Goal: Task Accomplishment & Management: Use online tool/utility

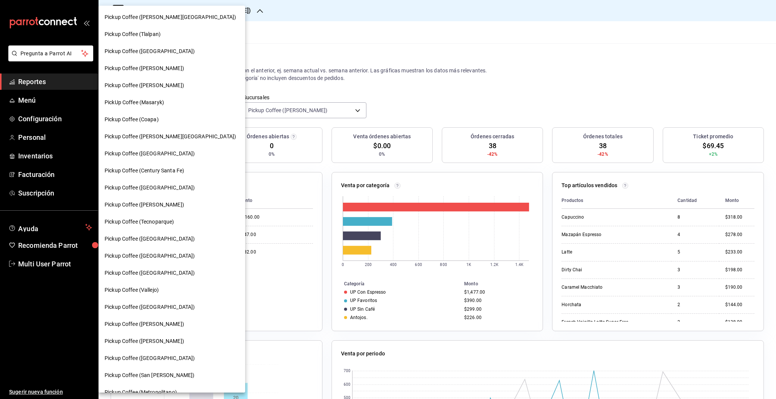
click at [182, 337] on div "Pickup Coffee ([PERSON_NAME])" at bounding box center [172, 341] width 134 height 8
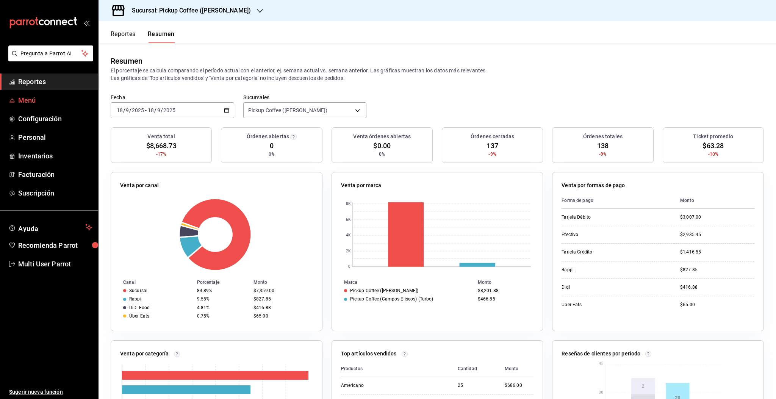
click at [29, 98] on span "Menú" at bounding box center [55, 100] width 74 height 10
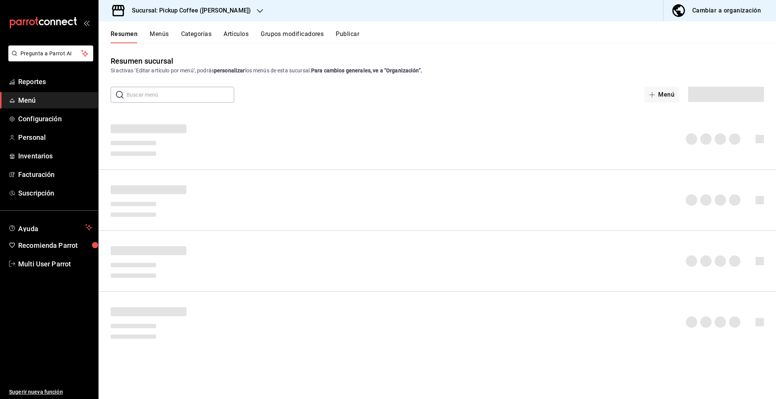
click at [342, 36] on button "Publicar" at bounding box center [347, 36] width 23 height 13
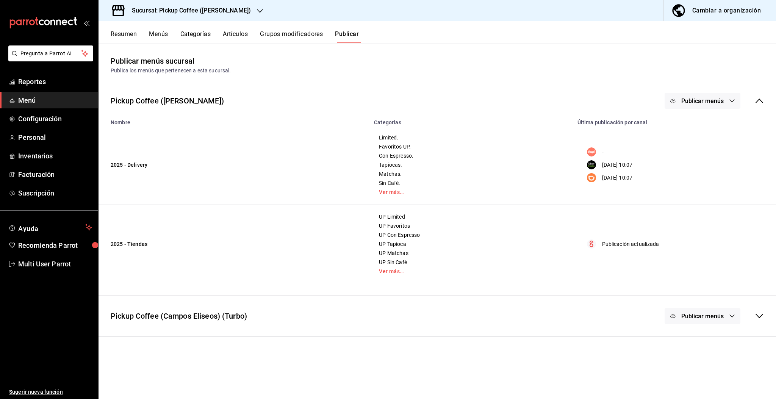
click at [161, 33] on button "Menús" at bounding box center [158, 36] width 19 height 13
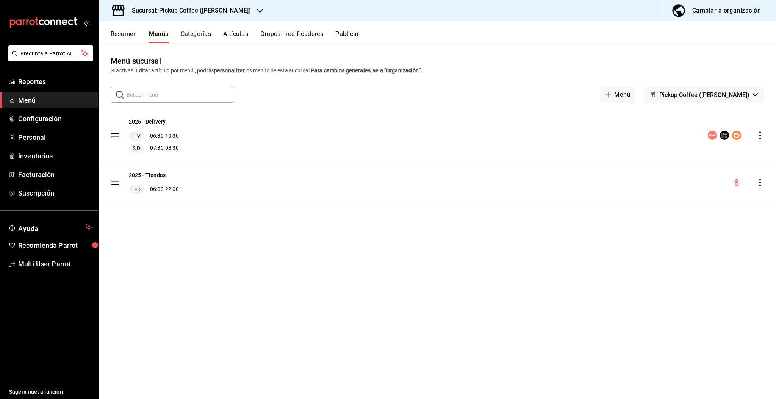
click at [127, 37] on button "Resumen" at bounding box center [124, 36] width 26 height 13
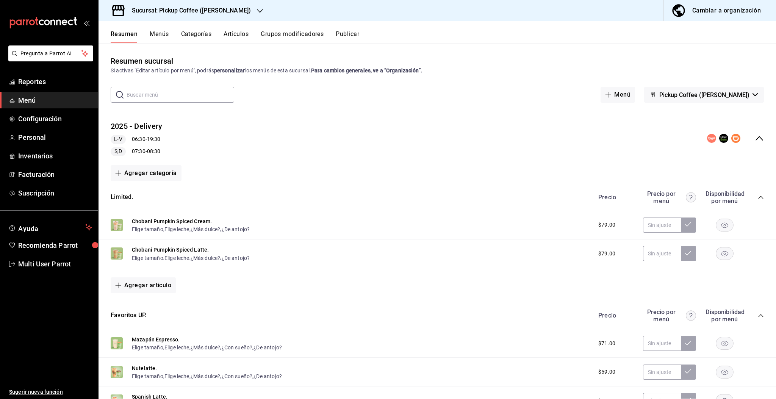
click at [754, 137] on icon "collapse-menu-row" at bounding box center [758, 138] width 9 height 9
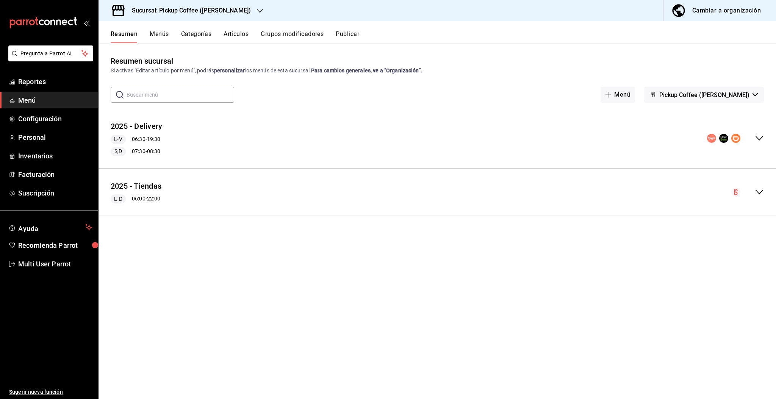
click at [761, 138] on icon "collapse-menu-row" at bounding box center [759, 138] width 8 height 5
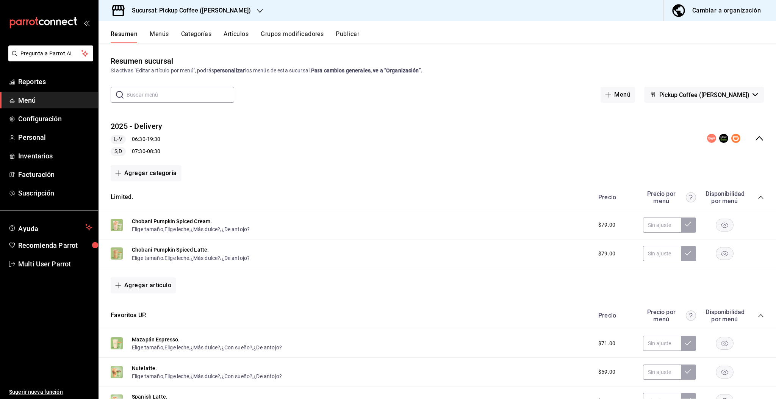
click at [231, 35] on button "Artículos" at bounding box center [235, 36] width 25 height 13
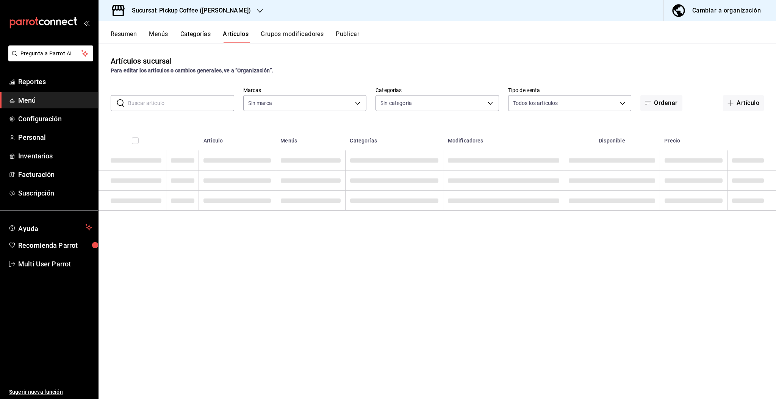
type input "04b4166b-16b6-424d-84f6-ede54a85d1c2,aac83f99-7a33-42e4-959c-13602f1cde16"
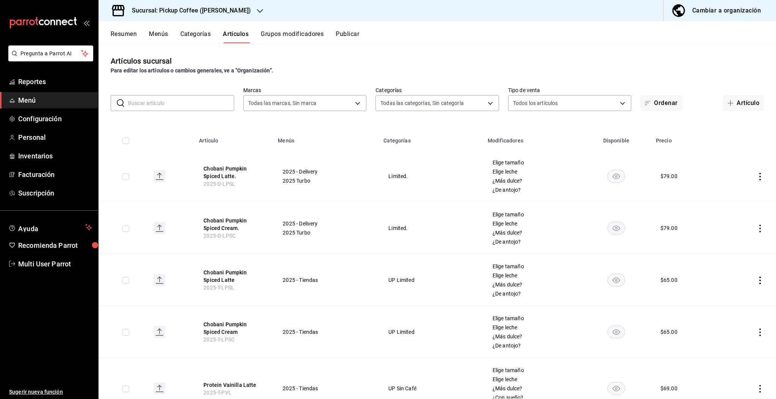
type input "0b785fc9-a862-4fb5-9d48-79e154849fa0,f427adc6-de46-4c25-b91b-5dd9dbd7cc70,4c31d…"
click at [154, 103] on input "text" at bounding box center [181, 102] width 106 height 15
type input "tapioca"
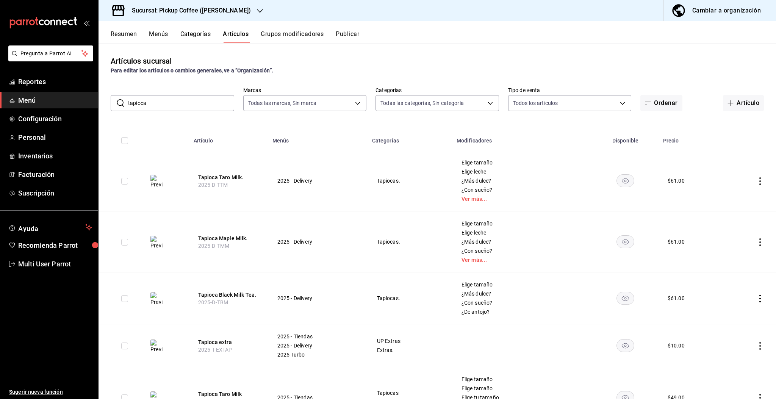
click at [617, 187] on rect "availability-product" at bounding box center [625, 180] width 17 height 12
click at [618, 240] on rect "availability-product" at bounding box center [625, 241] width 17 height 12
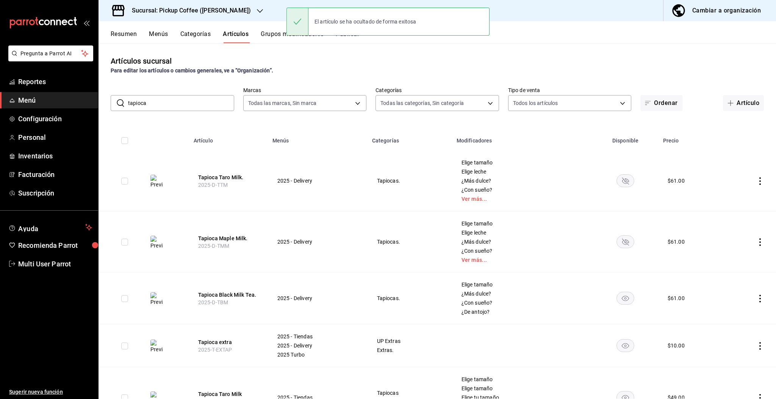
click at [622, 297] on icon "availability-product" at bounding box center [625, 298] width 7 height 5
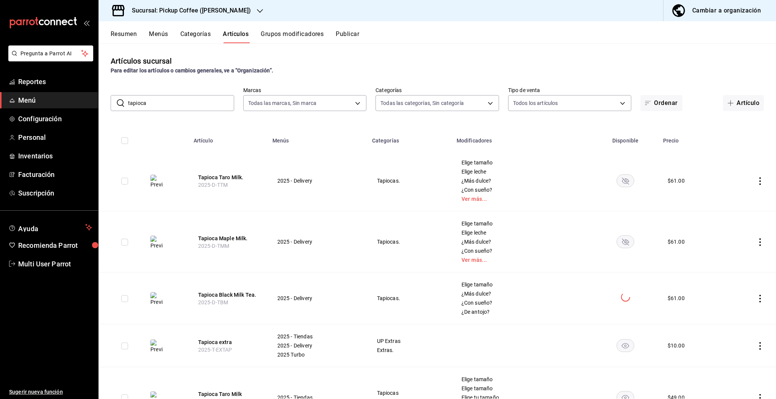
click at [620, 343] on rect "availability-product" at bounding box center [625, 345] width 17 height 12
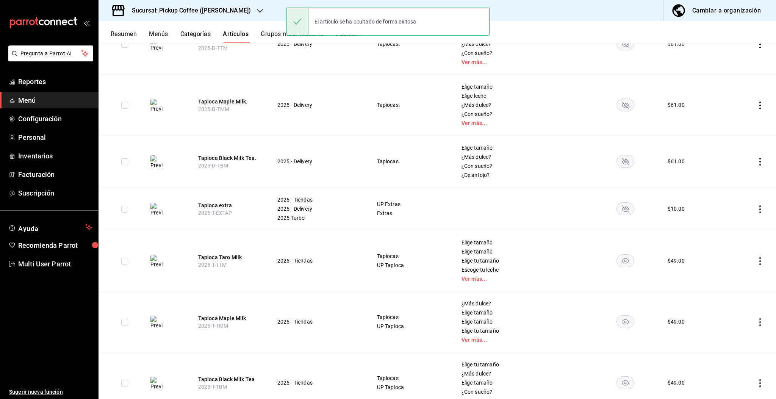
scroll to position [139, 0]
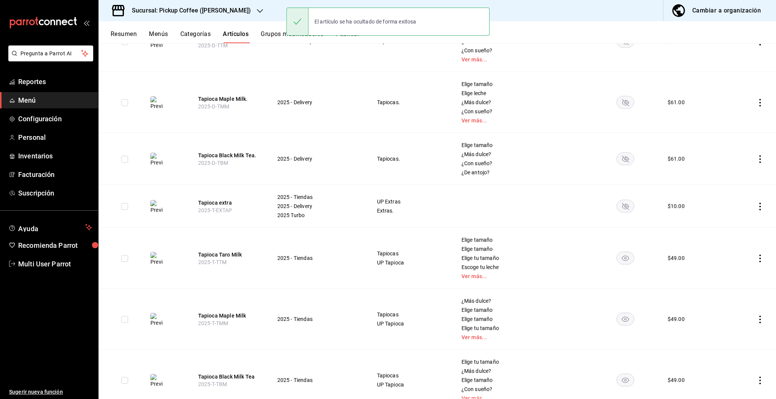
click at [617, 261] on rect "availability-product" at bounding box center [625, 257] width 17 height 12
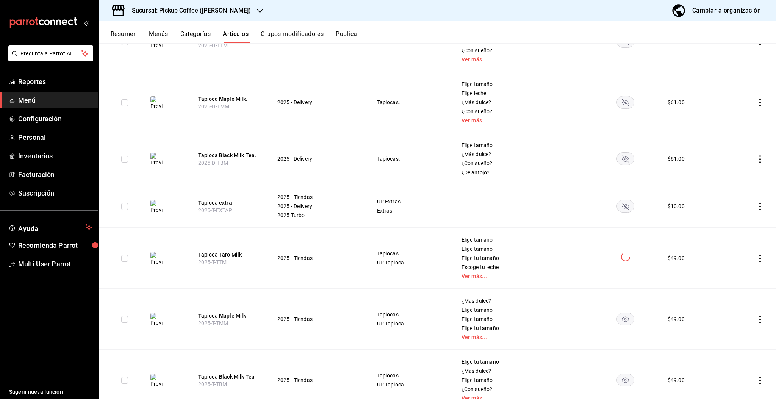
click at [617, 323] on rect "availability-product" at bounding box center [625, 318] width 17 height 12
click at [617, 379] on rect "availability-product" at bounding box center [625, 379] width 17 height 12
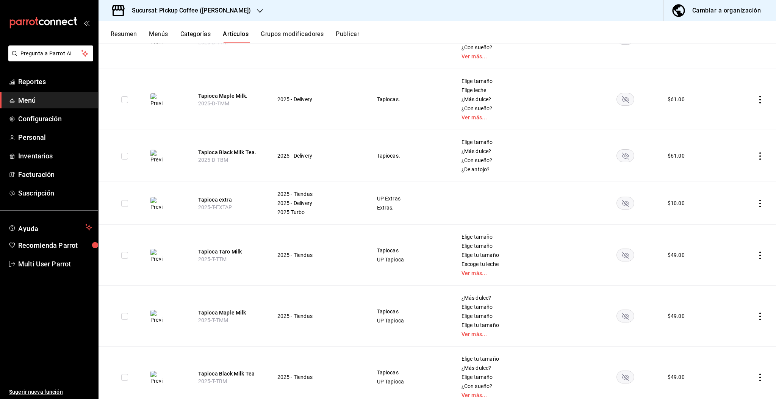
scroll to position [0, 0]
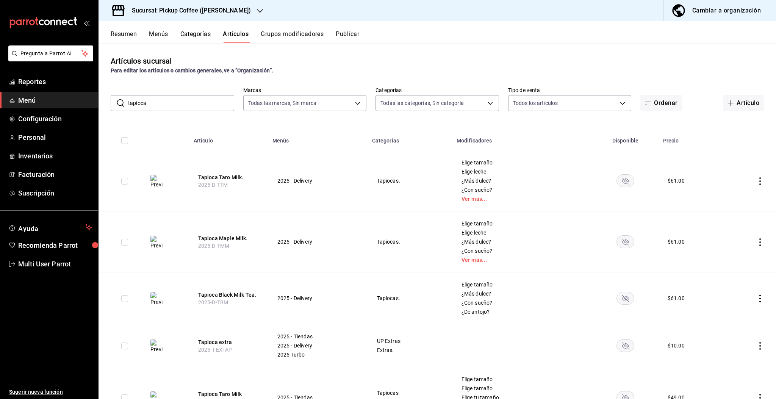
click at [159, 34] on button "Menús" at bounding box center [158, 36] width 19 height 13
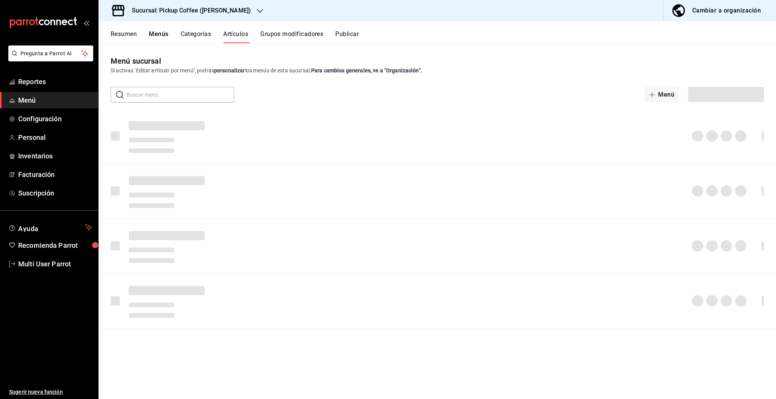
click at [122, 37] on button "Resumen" at bounding box center [124, 36] width 26 height 13
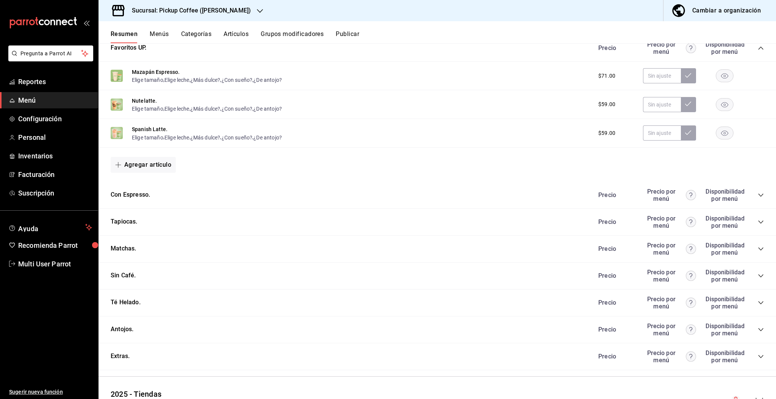
scroll to position [309, 0]
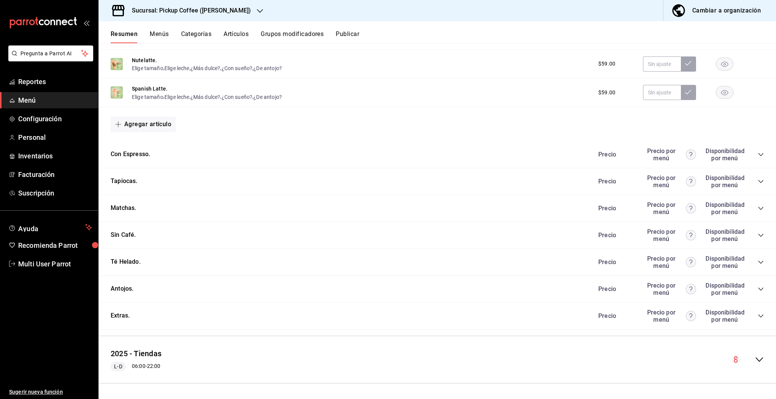
click at [757, 236] on icon "collapse-category-row" at bounding box center [760, 235] width 6 height 6
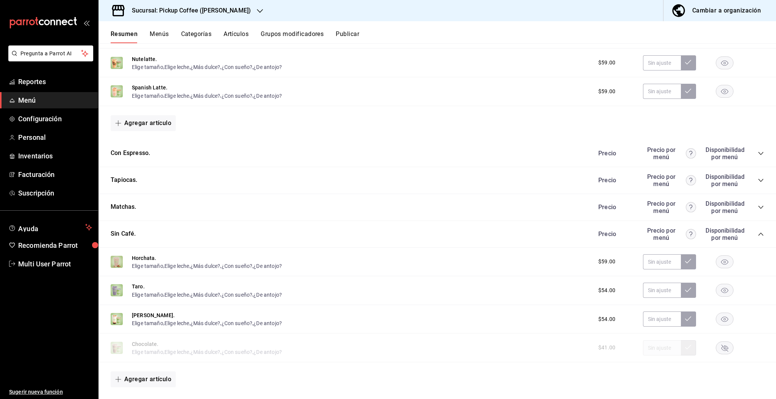
click at [340, 36] on button "Publicar" at bounding box center [347, 36] width 23 height 13
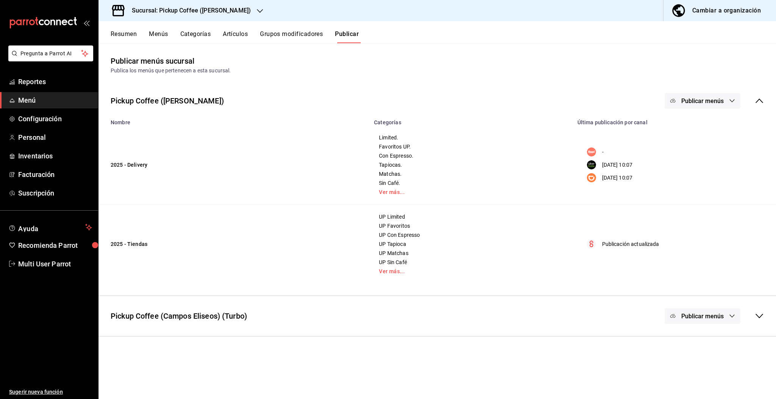
click at [689, 97] on span "Publicar menús" at bounding box center [702, 100] width 42 height 7
click at [700, 148] on span "Uber Eats" at bounding box center [713, 147] width 36 height 8
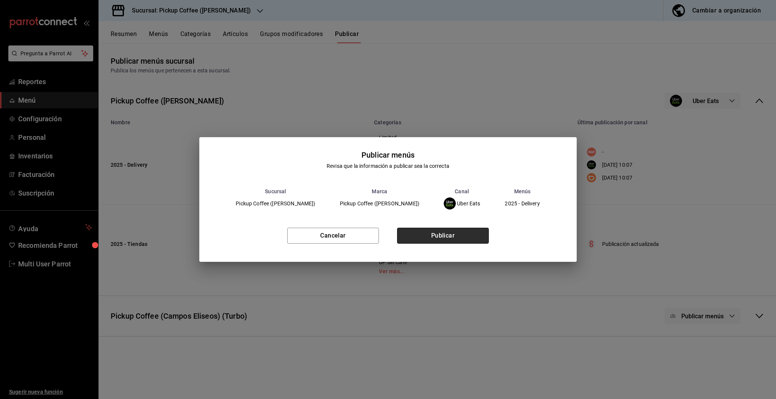
click at [444, 235] on button "Publicar" at bounding box center [443, 236] width 92 height 16
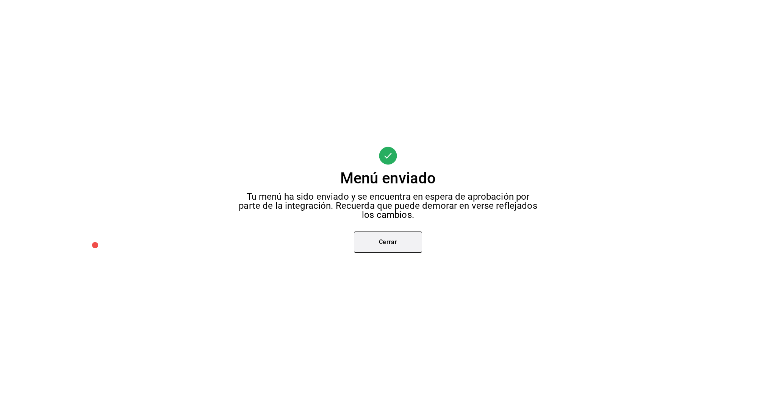
click at [395, 242] on button "Cerrar" at bounding box center [388, 241] width 68 height 21
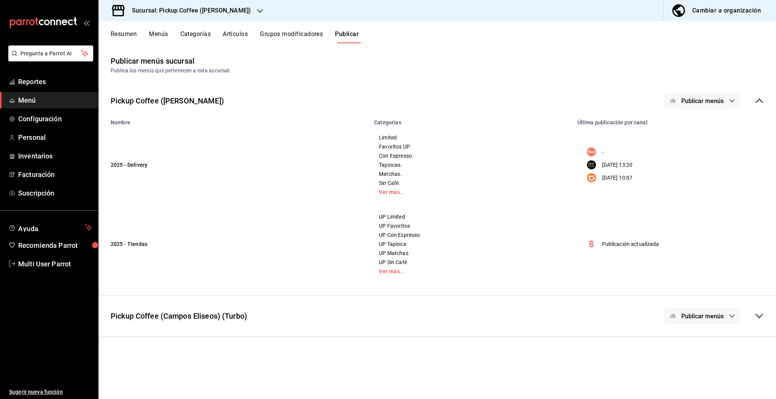
click at [692, 100] on span "Publicar menús" at bounding box center [702, 100] width 42 height 7
click at [701, 169] on span "DiDi Food" at bounding box center [713, 168] width 36 height 8
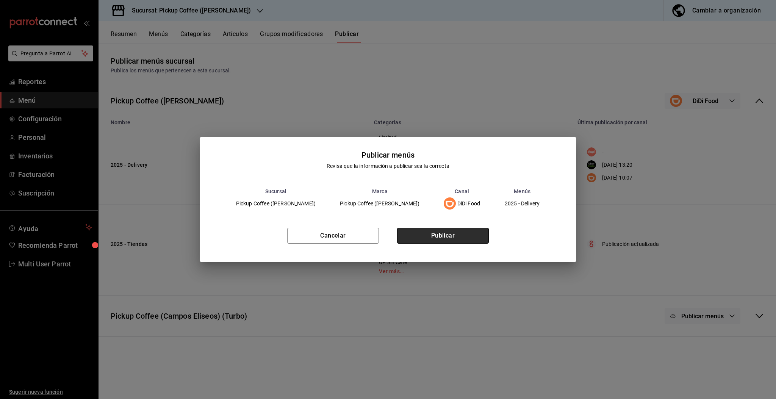
click at [439, 235] on button "Publicar" at bounding box center [443, 236] width 92 height 16
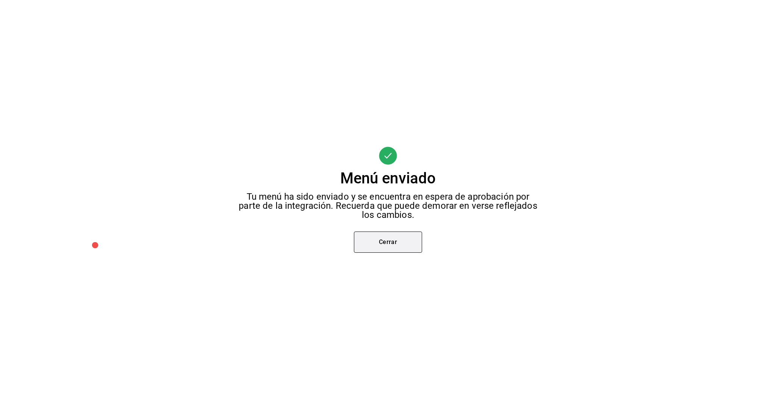
click at [377, 248] on button "Cerrar" at bounding box center [388, 241] width 68 height 21
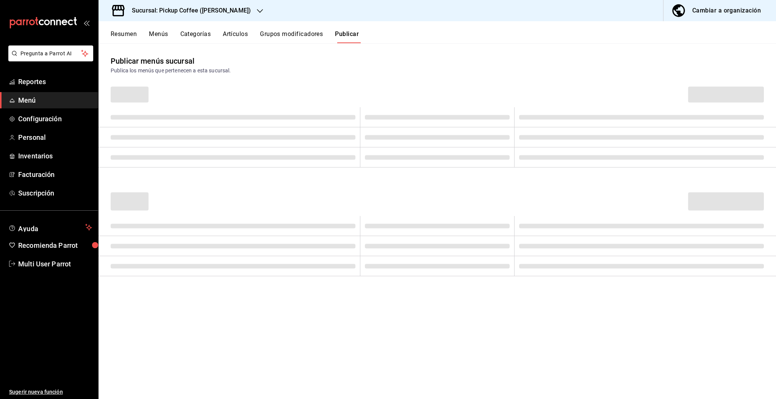
click at [464, 108] on td at bounding box center [437, 117] width 154 height 20
click at [423, 62] on div "Publicar menús sucursal Publica los menús que pertenecen a esta sucursal." at bounding box center [436, 64] width 677 height 19
